Goal: Task Accomplishment & Management: Use online tool/utility

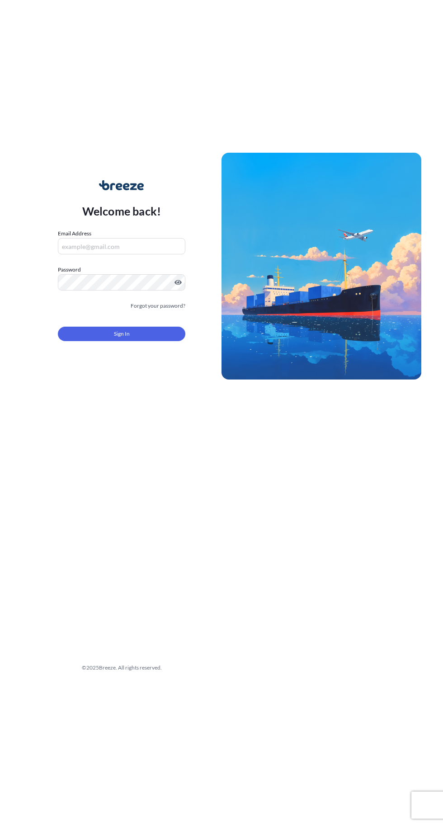
click at [154, 254] on input "Email Address" at bounding box center [121, 246] width 127 height 16
type input "[PERSON_NAME][EMAIL_ADDRESS][PERSON_NAME][DOMAIN_NAME]"
click at [58, 327] on button "Sign In" at bounding box center [121, 334] width 127 height 14
click at [147, 341] on button "Sign In" at bounding box center [121, 334] width 127 height 14
click at [167, 254] on input "[PERSON_NAME][EMAIL_ADDRESS][PERSON_NAME][DOMAIN_NAME]" at bounding box center [121, 246] width 127 height 16
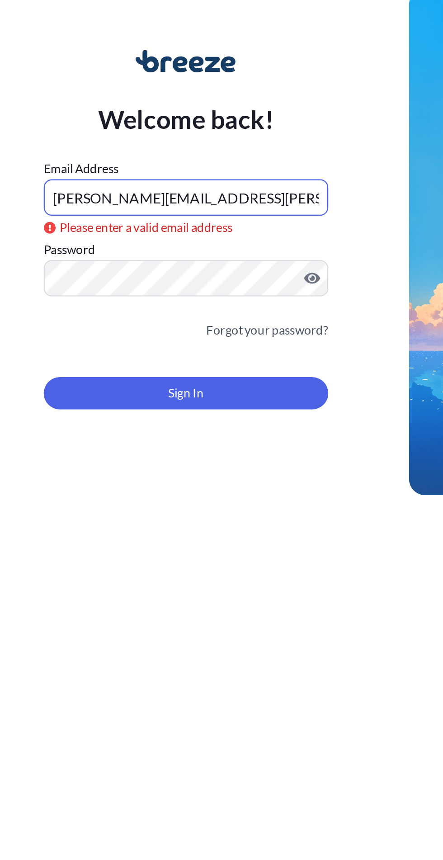
type input "[PERSON_NAME][EMAIL_ADDRESS][PERSON_NAME][DOMAIN_NAME]"
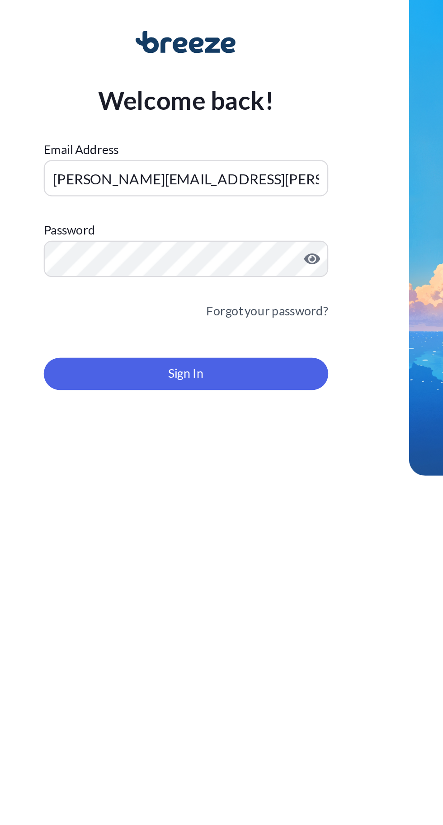
click at [152, 352] on form "Email Address [PERSON_NAME][EMAIL_ADDRESS][PERSON_NAME][DOMAIN_NAME] Password M…" at bounding box center [121, 290] width 127 height 123
click at [155, 341] on button "Sign In" at bounding box center [121, 334] width 127 height 14
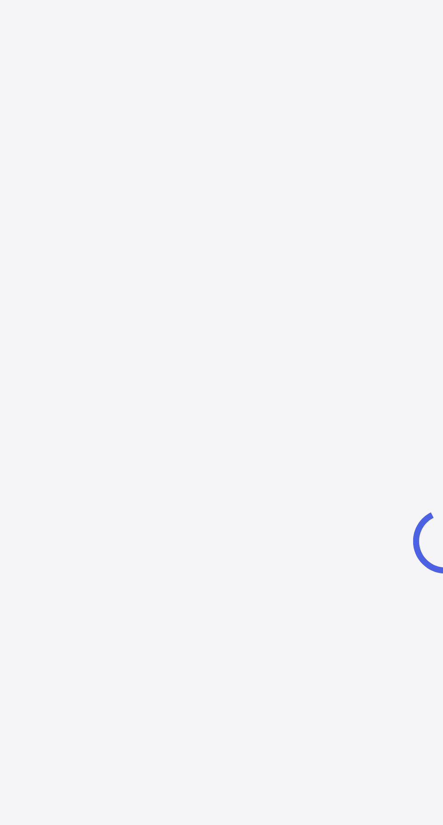
select select "2025"
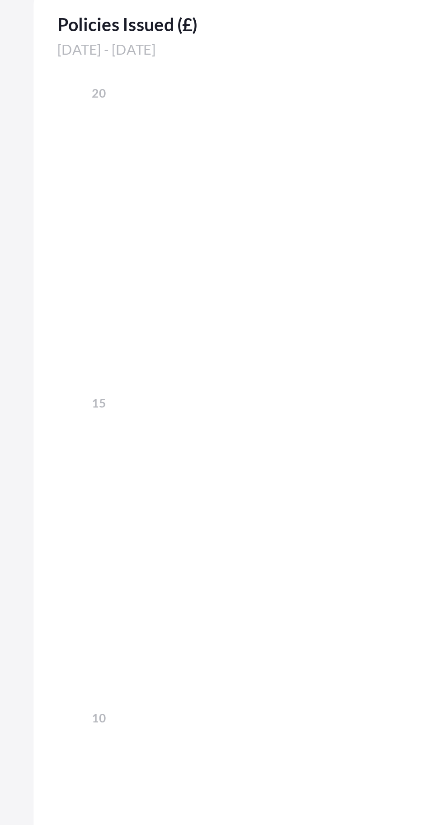
scroll to position [2, 0]
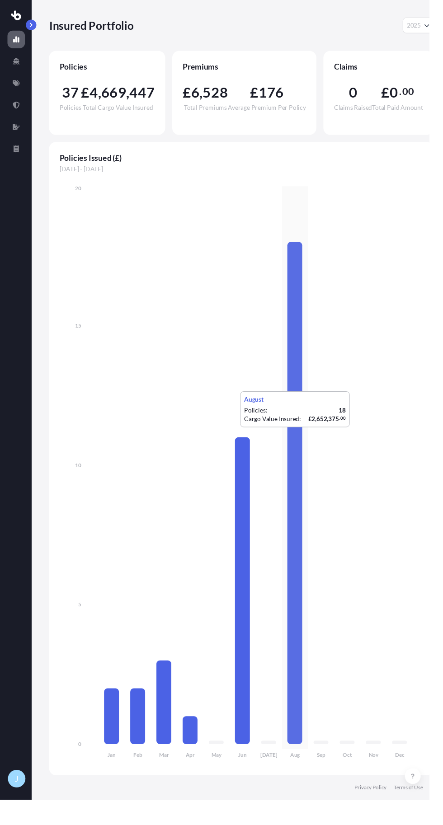
click at [21, 95] on link at bounding box center [17, 86] width 18 height 18
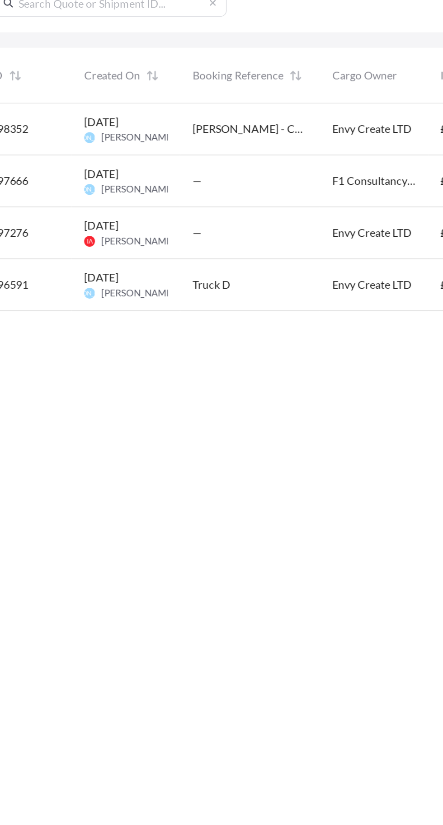
click at [186, 198] on div "—" at bounding box center [208, 193] width 67 height 9
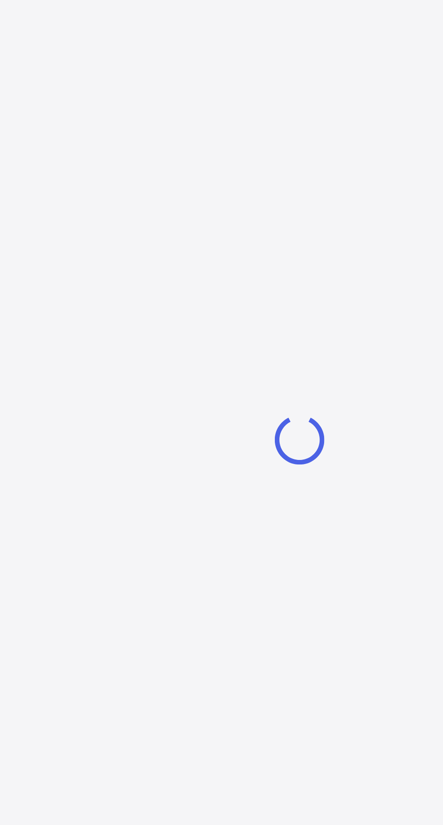
select select "Road"
select select "1"
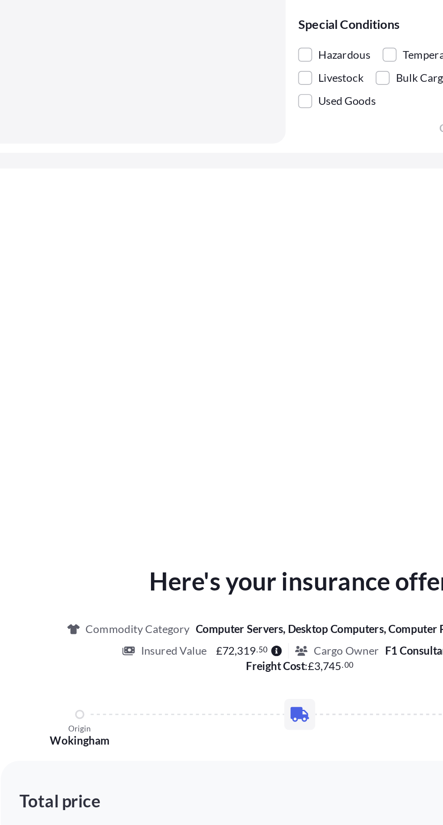
scroll to position [314, 0]
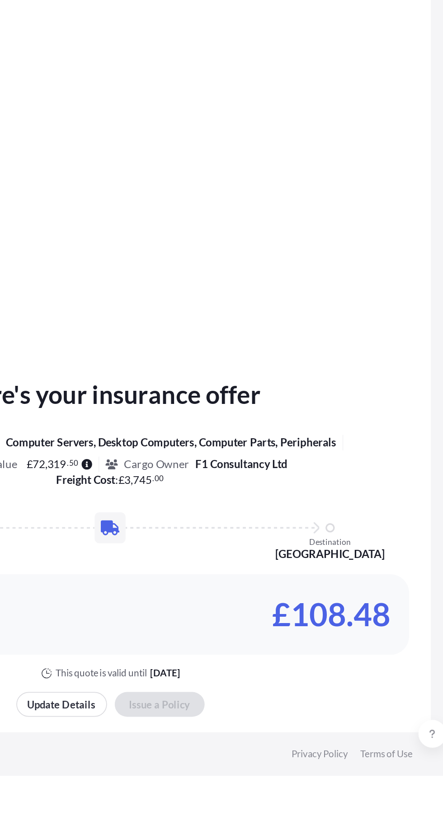
click at [273, 690] on div "Origin [GEOGRAPHIC_DATA] Destination [GEOGRAPHIC_DATA]" at bounding box center [238, 681] width 262 height 18
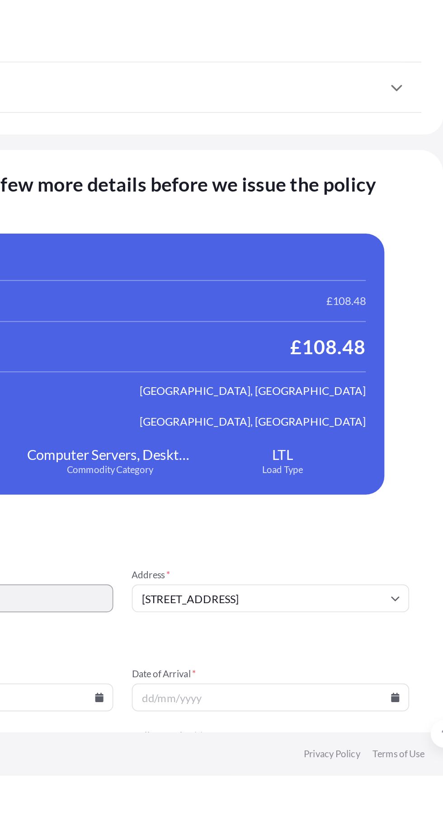
scroll to position [1255, 0]
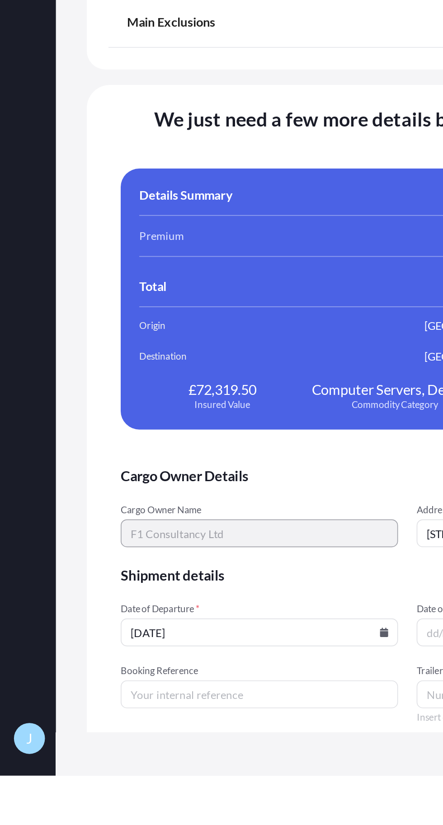
click at [208, 743] on input "[DATE]" at bounding box center [152, 741] width 162 height 16
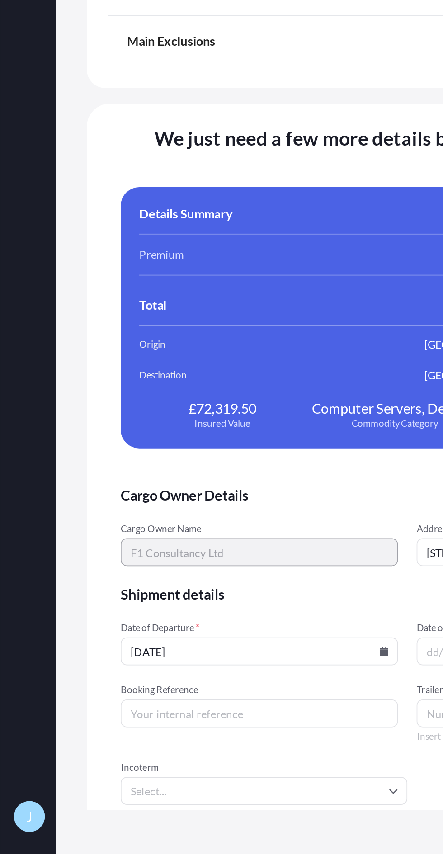
scroll to position [34, 0]
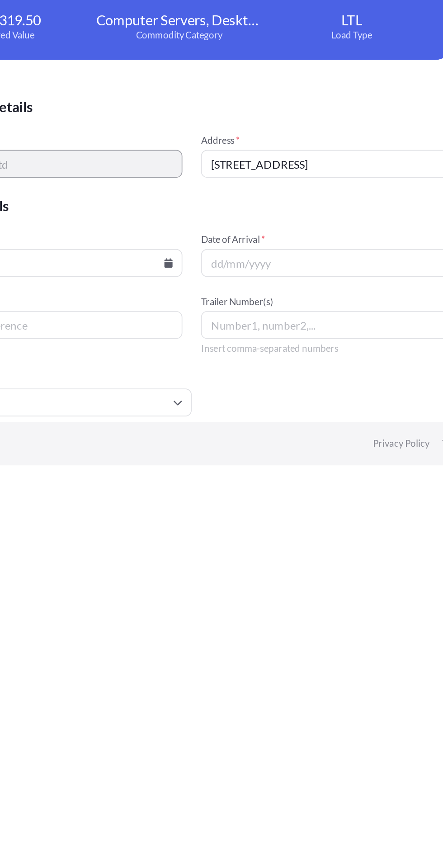
click at [333, 724] on span "Date of Arrival *" at bounding box center [324, 727] width 162 height 7
click at [333, 733] on input "Date of Arrival *" at bounding box center [324, 741] width 162 height 16
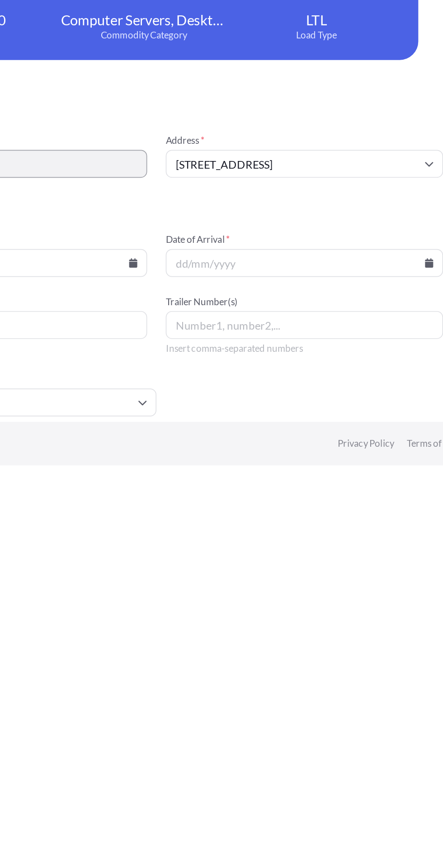
click at [396, 739] on icon at bounding box center [397, 741] width 5 height 5
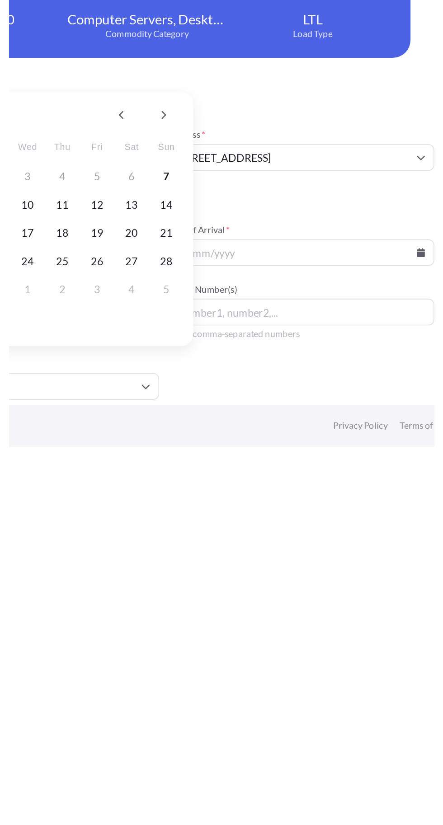
scroll to position [69, 0]
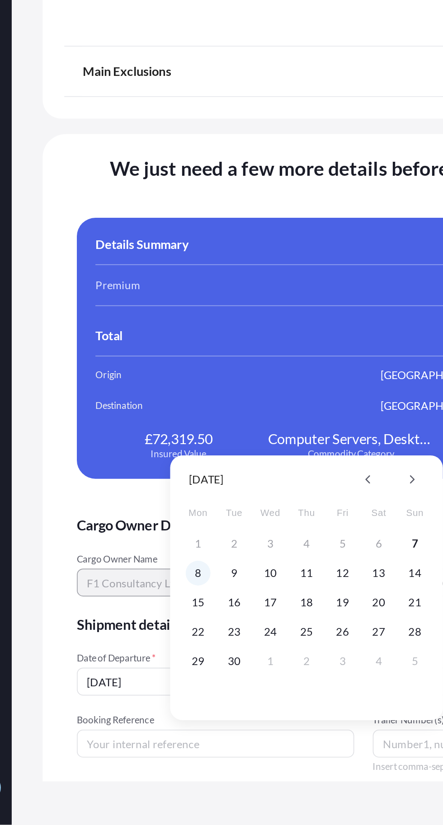
click at [145, 671] on button "8" at bounding box center [141, 678] width 14 height 14
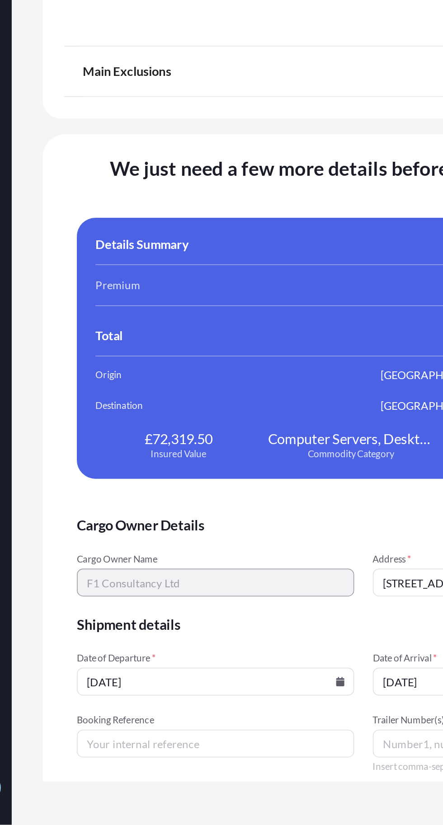
type input "[DATE]"
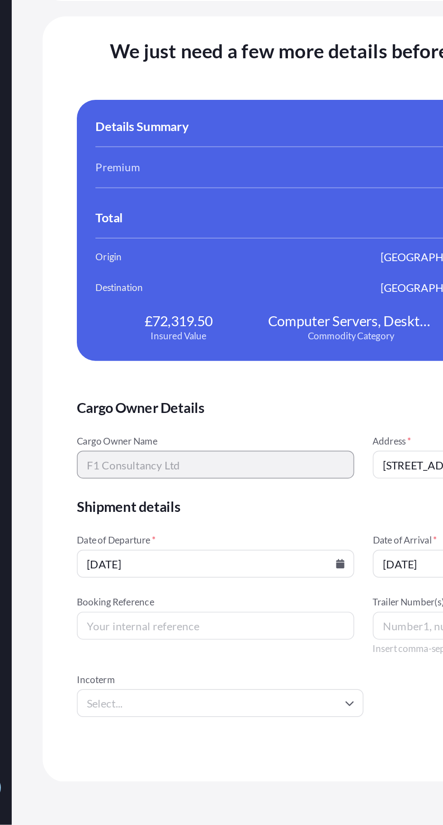
scroll to position [1323, 0]
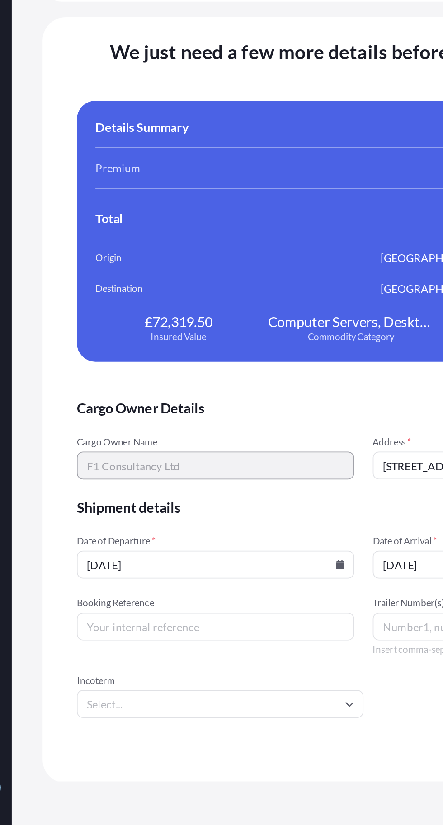
click at [187, 701] on input "Booking Reference" at bounding box center [152, 709] width 162 height 16
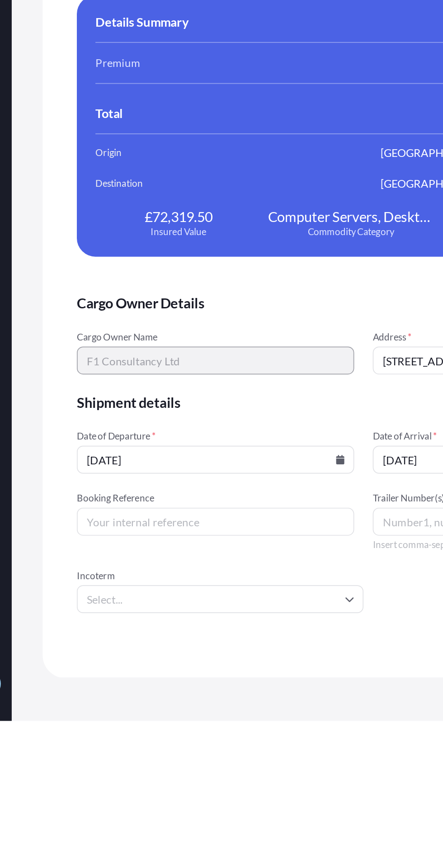
scroll to position [34, 0]
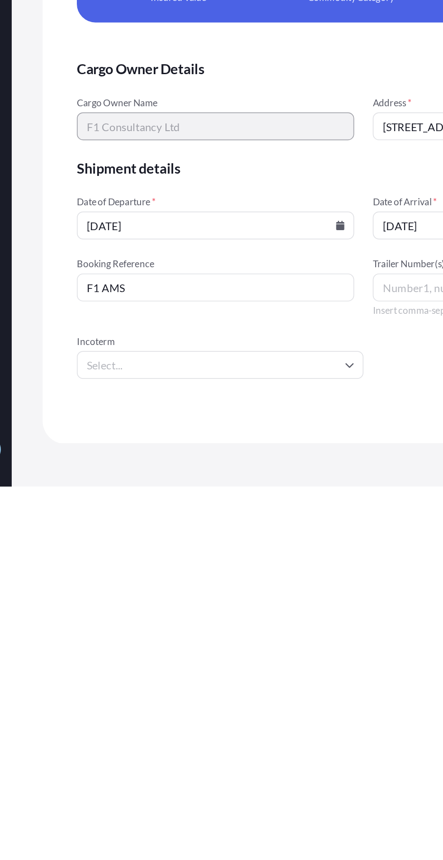
click at [230, 786] on icon at bounding box center [229, 788] width 5 height 5
type input "F1 AMS"
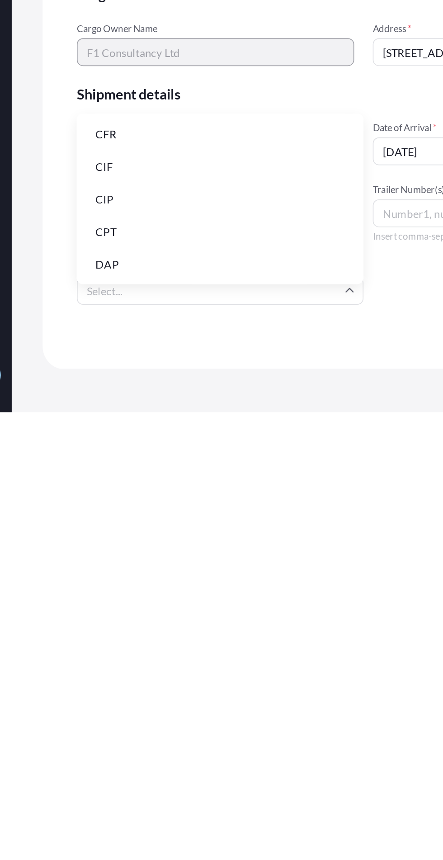
click at [173, 765] on li "DAP" at bounding box center [154, 773] width 160 height 17
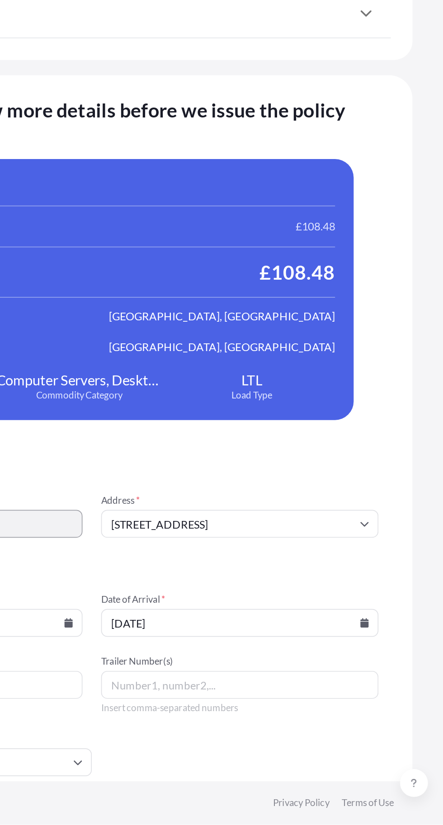
scroll to position [1324, 0]
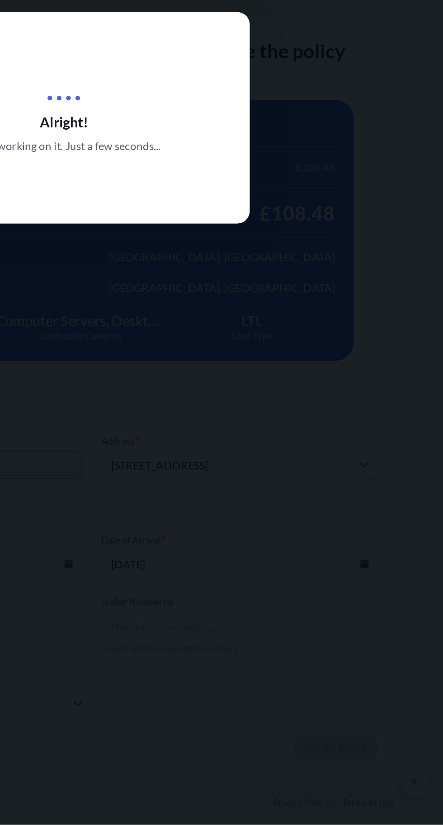
click at [388, 766] on div at bounding box center [221, 412] width 443 height 825
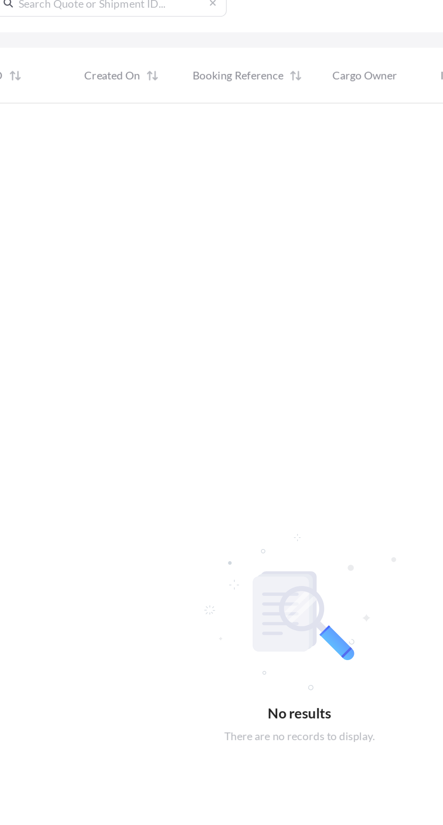
scroll to position [657, 374]
